Goal: Task Accomplishment & Management: Use online tool/utility

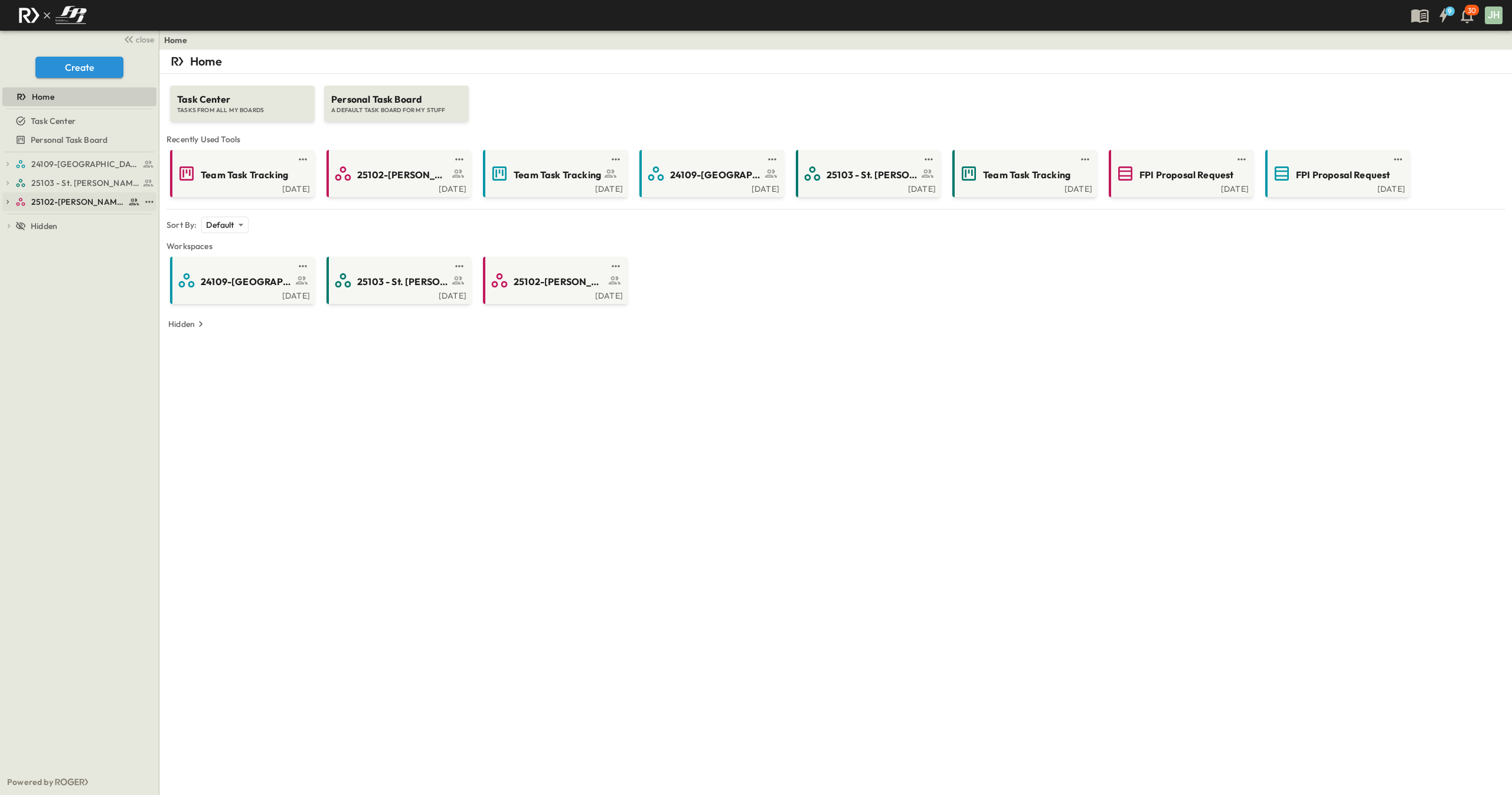
click at [70, 196] on span "25102-[PERSON_NAME][DEMOGRAPHIC_DATA][GEOGRAPHIC_DATA]" at bounding box center [78, 202] width 94 height 12
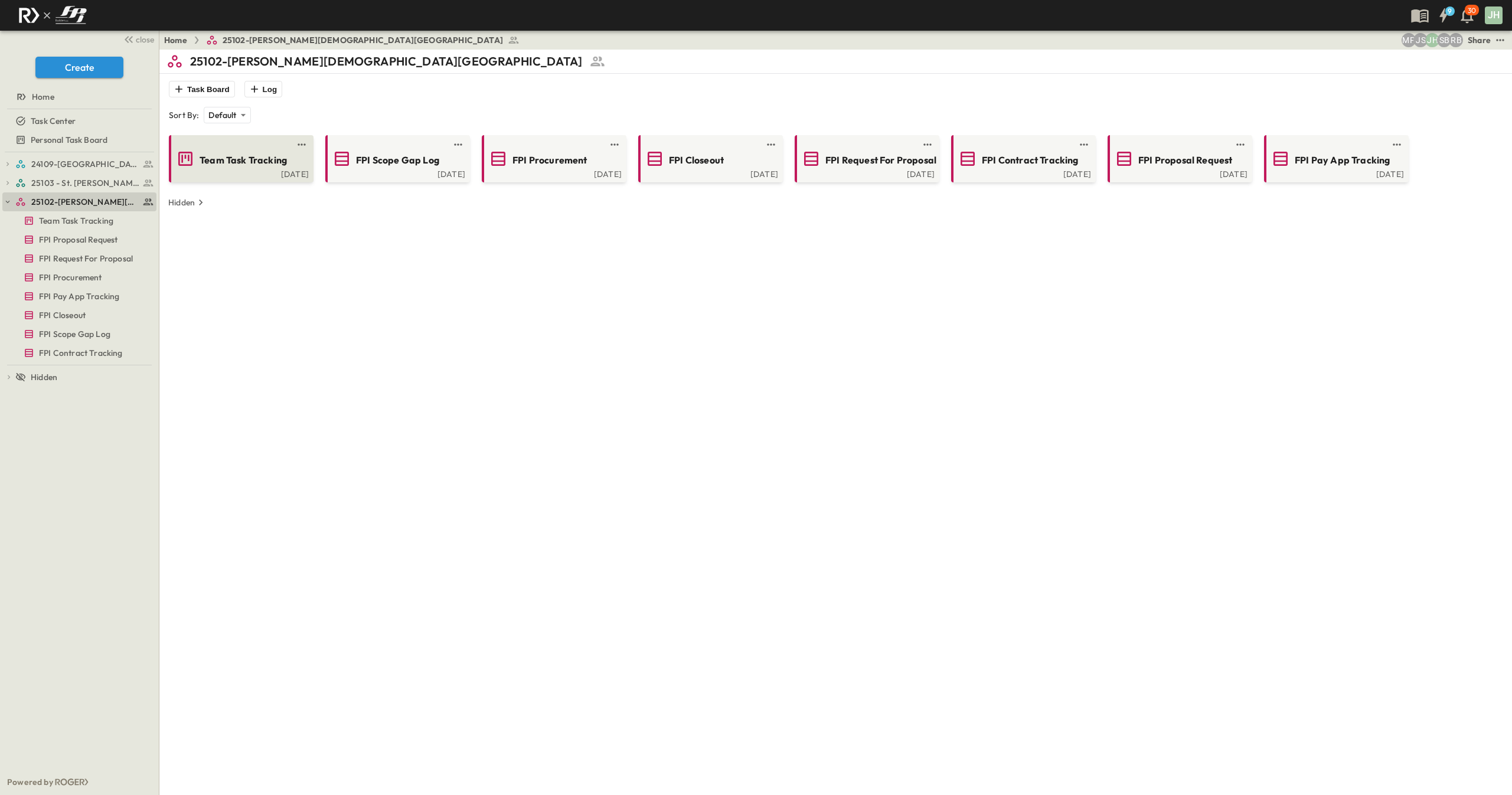
click at [242, 172] on div "[DATE]" at bounding box center [240, 173] width 138 height 9
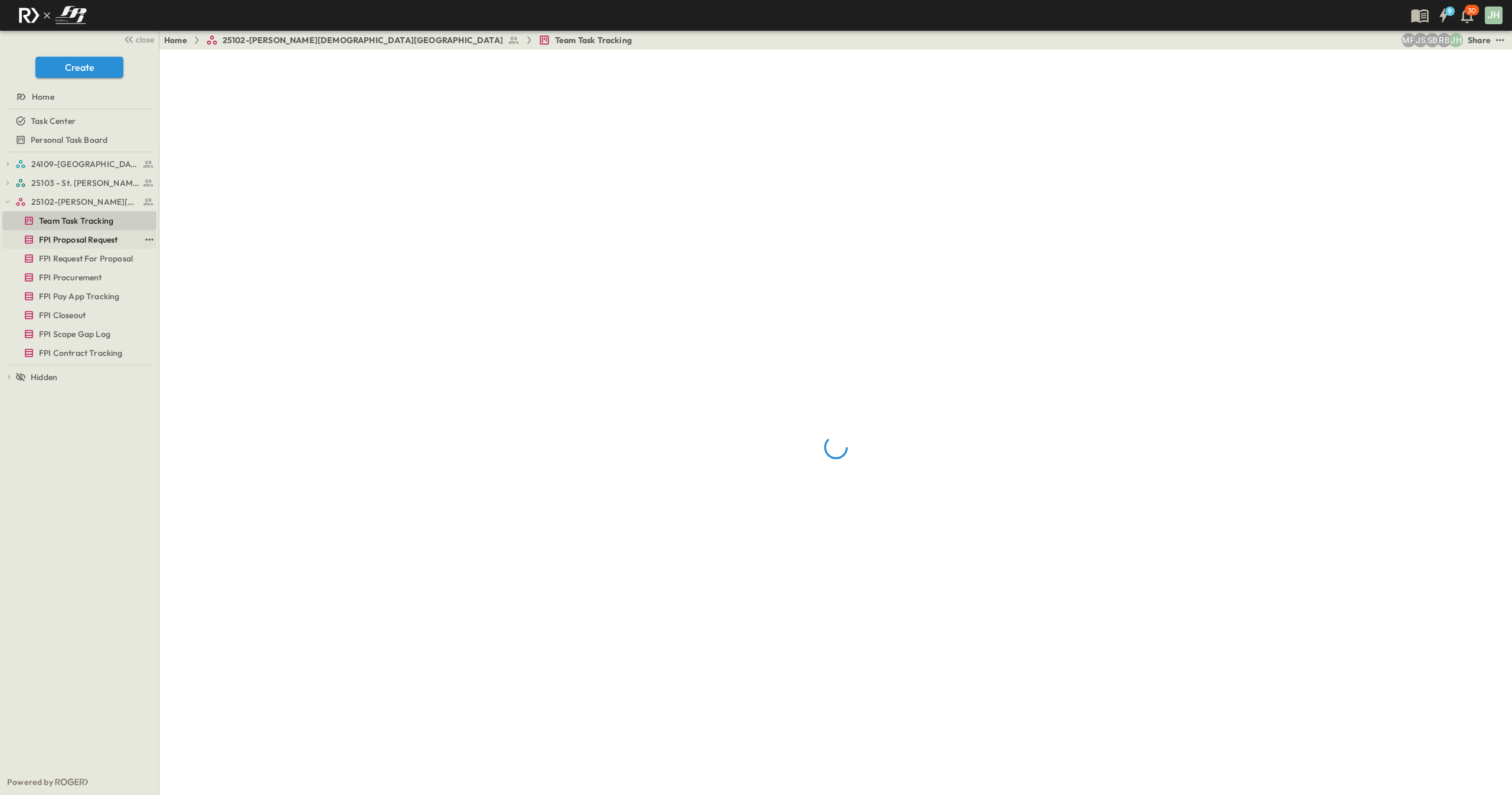
click at [60, 240] on span "FPI Proposal Request" at bounding box center [78, 239] width 79 height 12
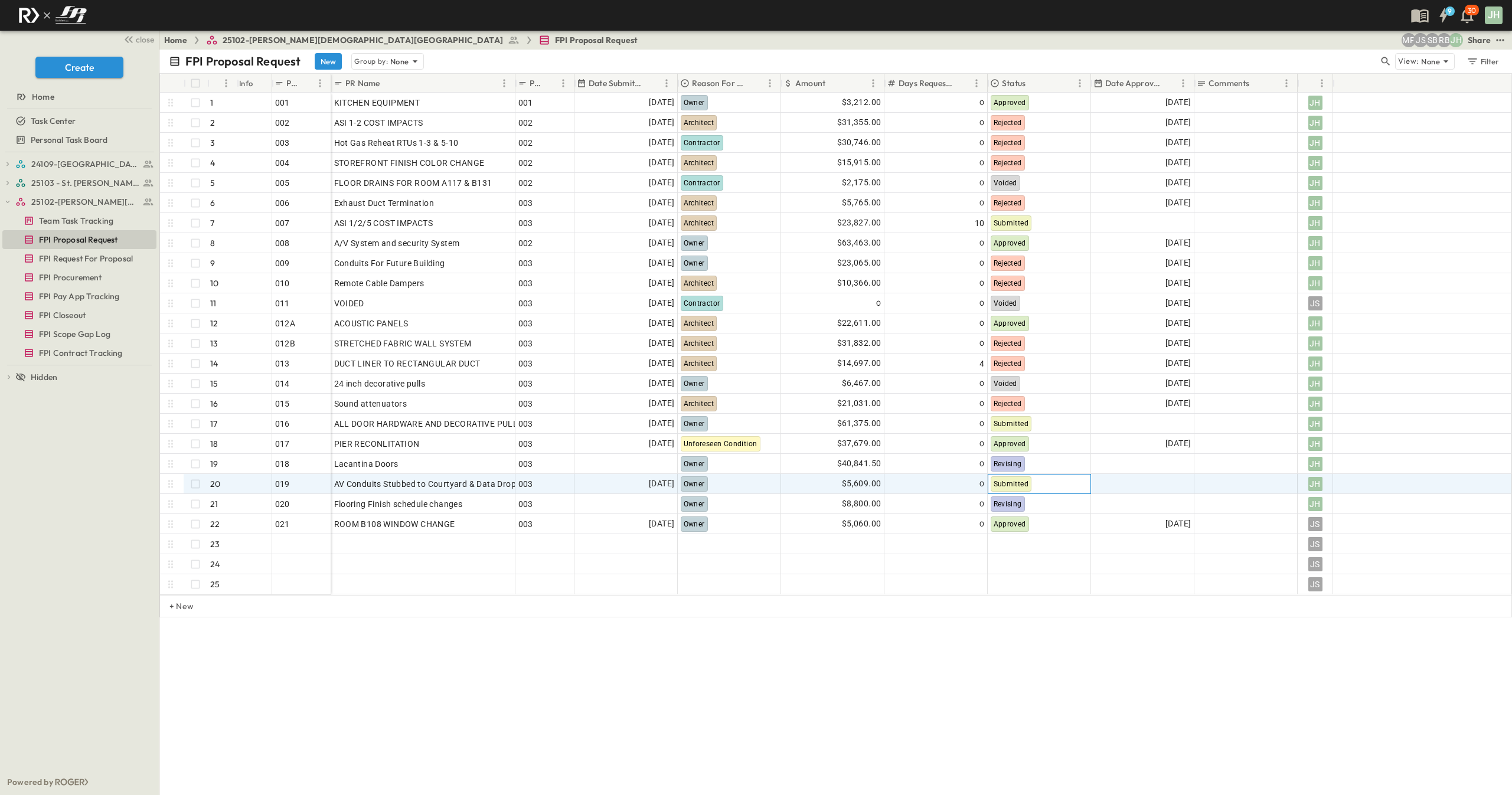
click at [1046, 482] on div "Submitted" at bounding box center [1040, 484] width 102 height 19
click at [1029, 382] on div "Submitted" at bounding box center [1025, 389] width 40 height 14
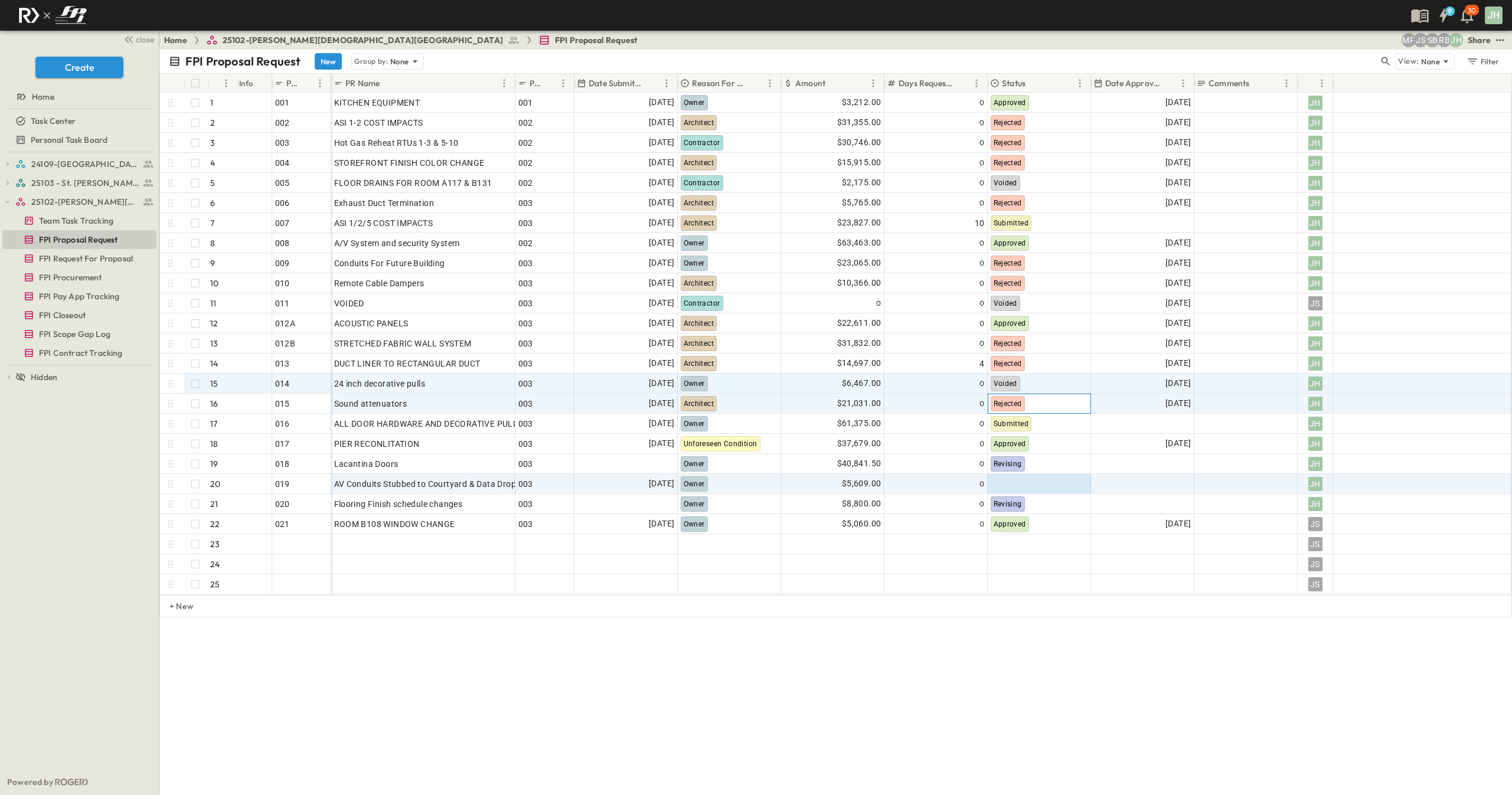
click at [1034, 404] on div "Rejected" at bounding box center [1040, 404] width 102 height 19
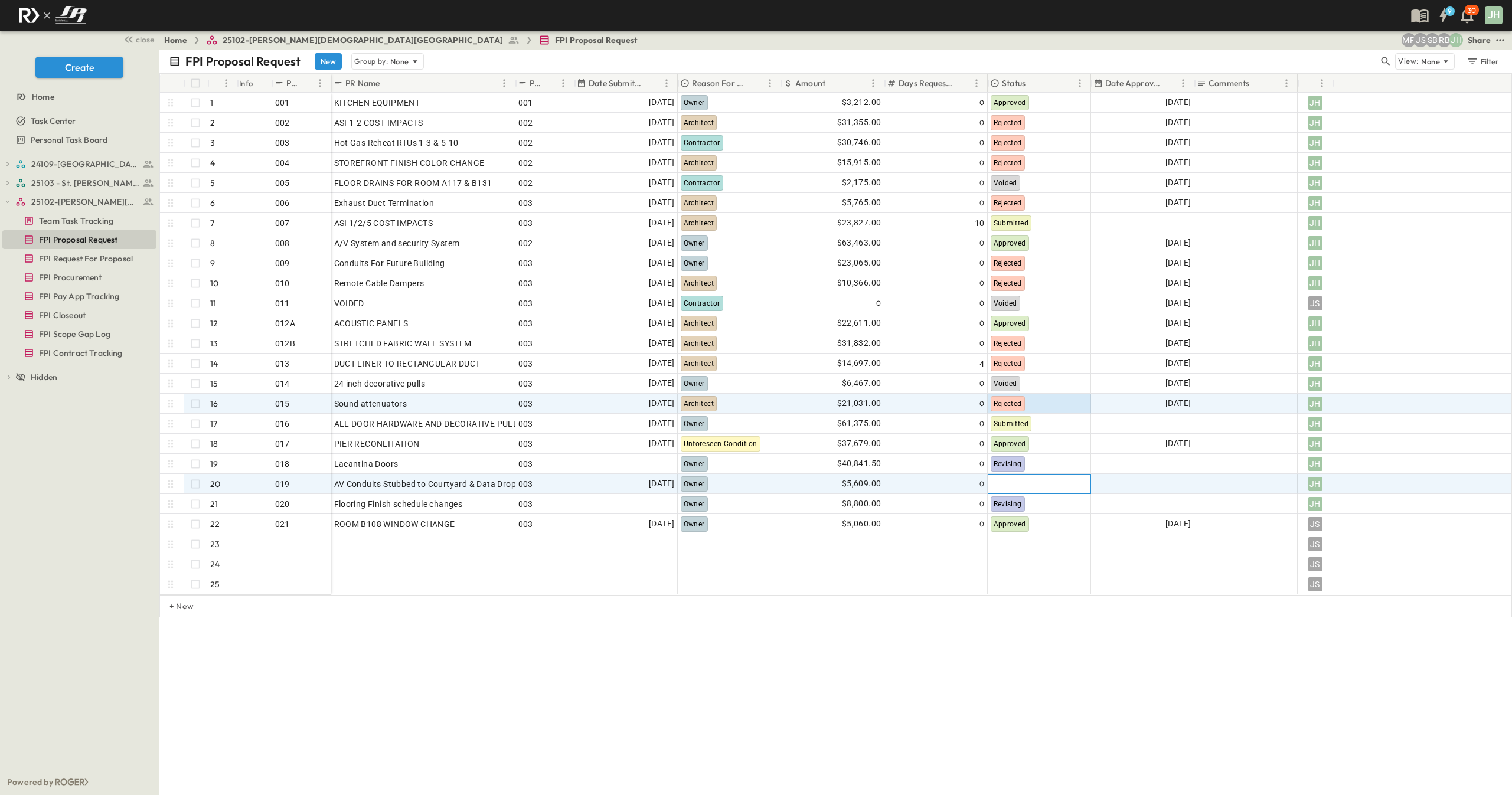
click at [1040, 485] on div at bounding box center [1040, 484] width 102 height 19
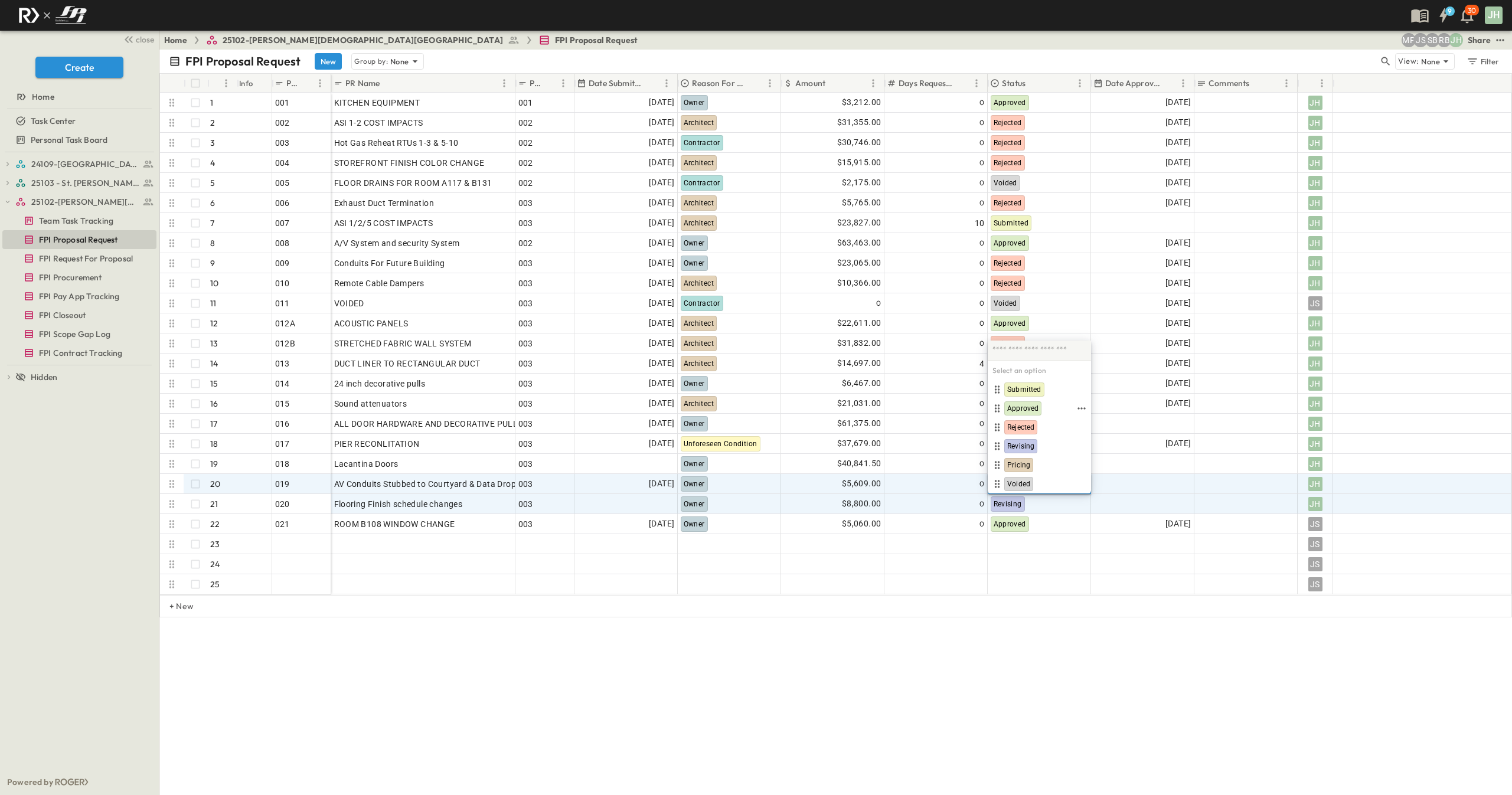
click at [1025, 406] on span "Approved" at bounding box center [1023, 408] width 31 height 9
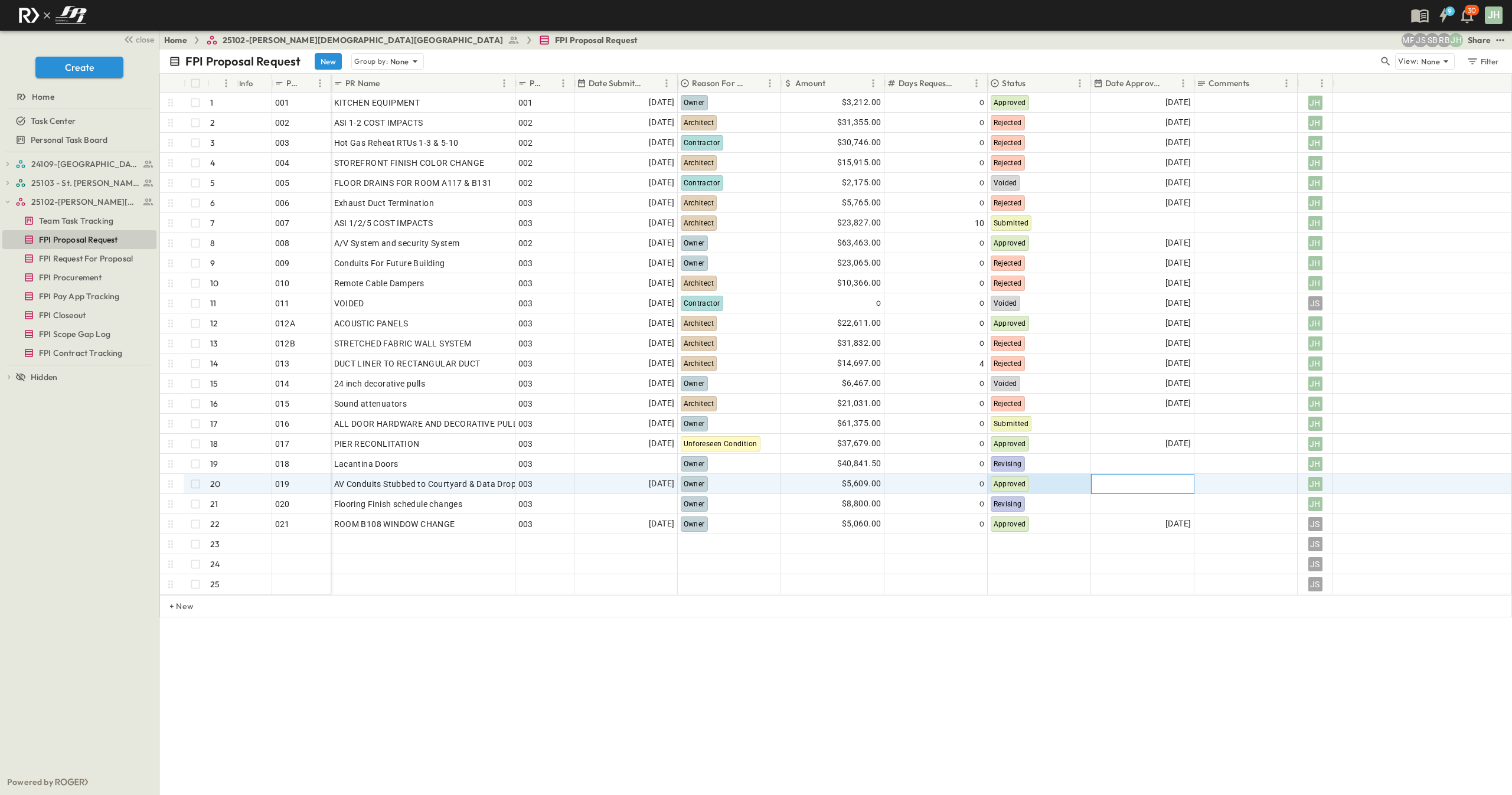
click at [1135, 485] on div at bounding box center [1143, 484] width 102 height 19
click at [1133, 602] on button "15" at bounding box center [1132, 600] width 21 height 21
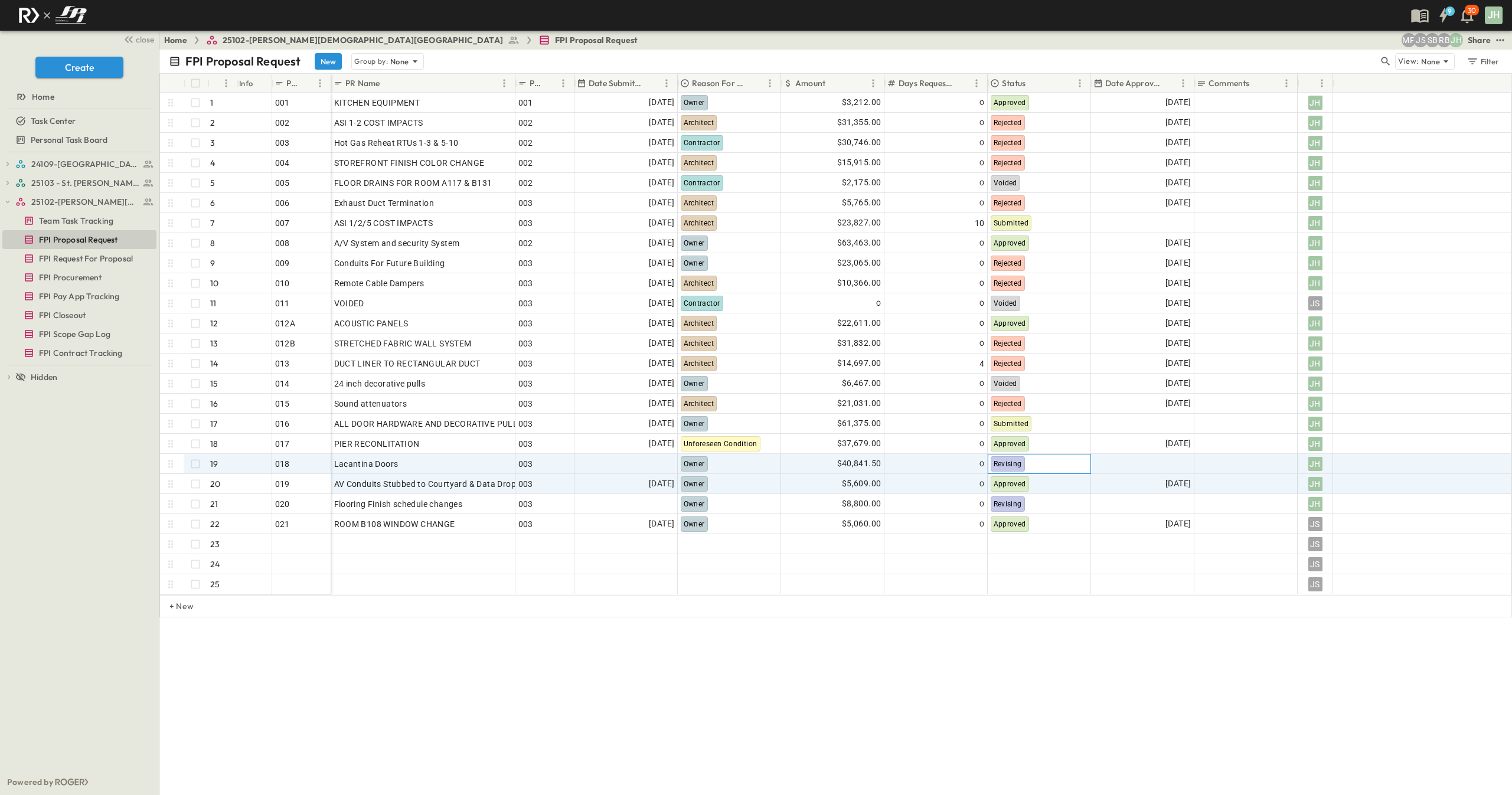
click at [1054, 467] on div "Revising" at bounding box center [1040, 464] width 102 height 19
click at [1066, 666] on div "FPI Proposal Request New Group by: None View: None Filter # Info PR # PR Name P…" at bounding box center [836, 423] width 1353 height 746
